Goal: Navigation & Orientation: Find specific page/section

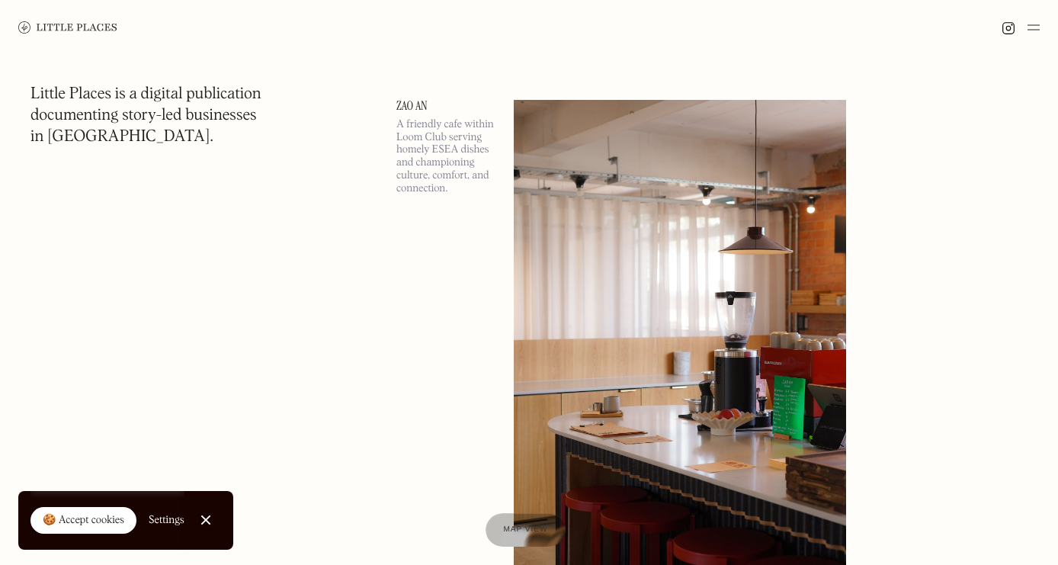
scroll to position [591, 0]
click at [1037, 26] on img at bounding box center [1033, 27] width 12 height 18
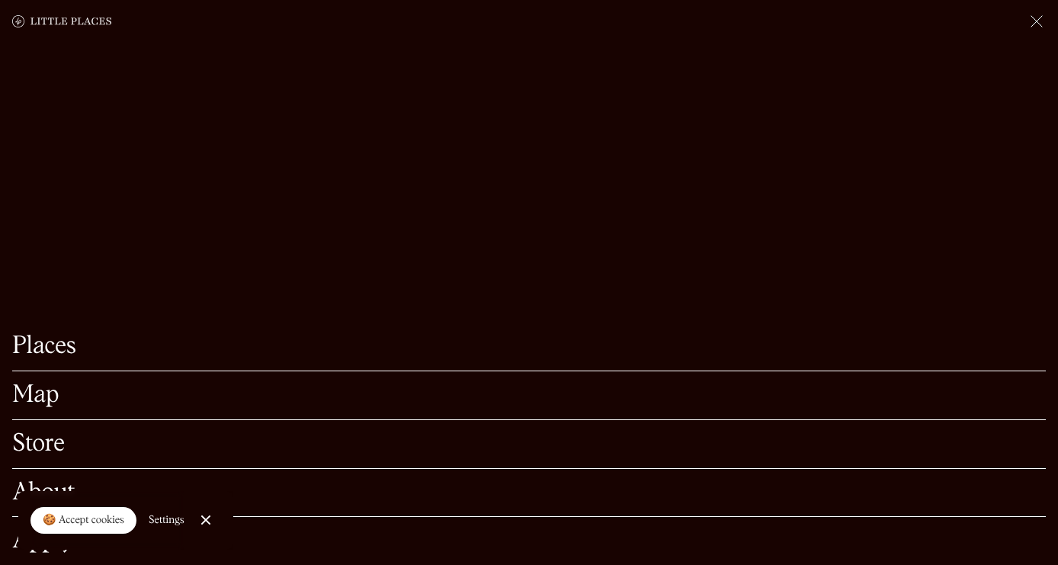
click at [51, 383] on link "Map" at bounding box center [529, 395] width 1034 height 24
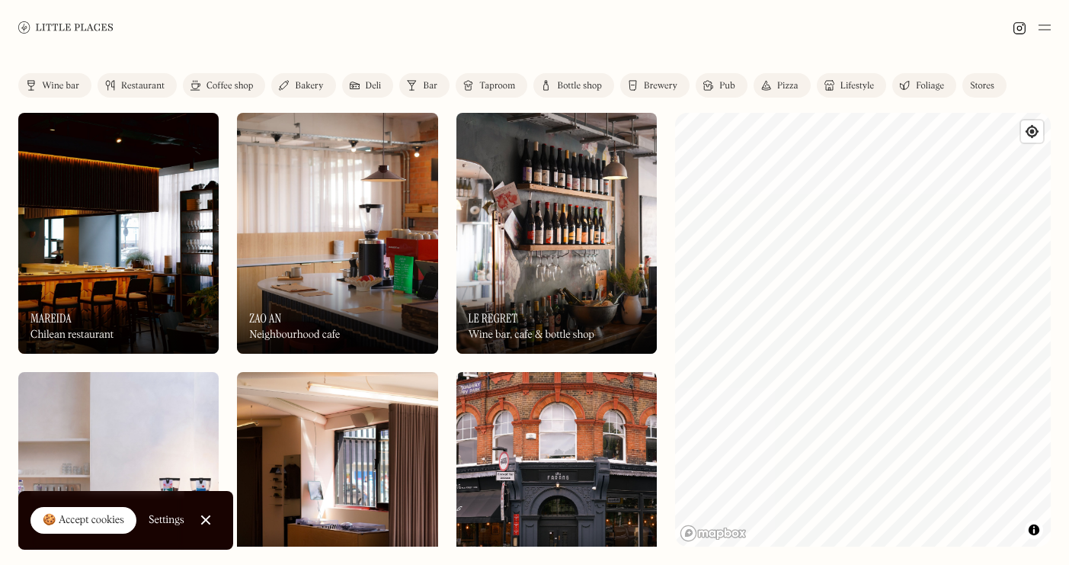
click at [1069, 363] on html "Places Map Store About Apply 🍪 Accept cookies Settings Close Cookie Popup Close…" at bounding box center [534, 282] width 1069 height 565
